Goal: Task Accomplishment & Management: Manage account settings

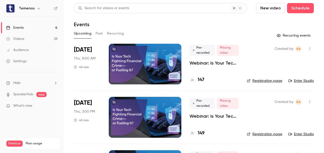
scroll to position [100, 0]
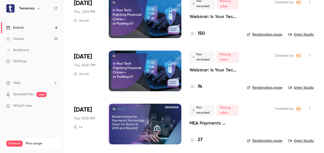
scroll to position [100, 0]
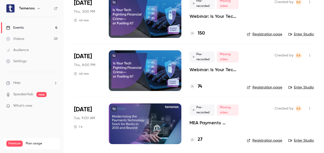
click at [142, 110] on div at bounding box center [145, 124] width 73 height 41
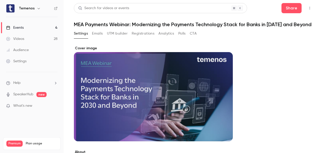
click at [142, 38] on button "Registrations" at bounding box center [143, 34] width 23 height 8
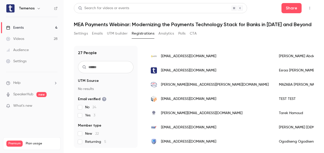
scroll to position [88, 0]
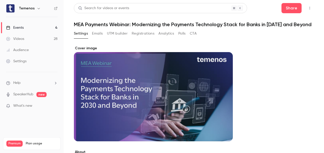
click at [19, 25] on div "Events" at bounding box center [15, 27] width 18 height 5
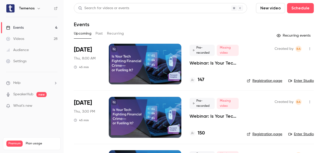
scroll to position [100, 0]
